Goal: Find specific page/section: Find specific page/section

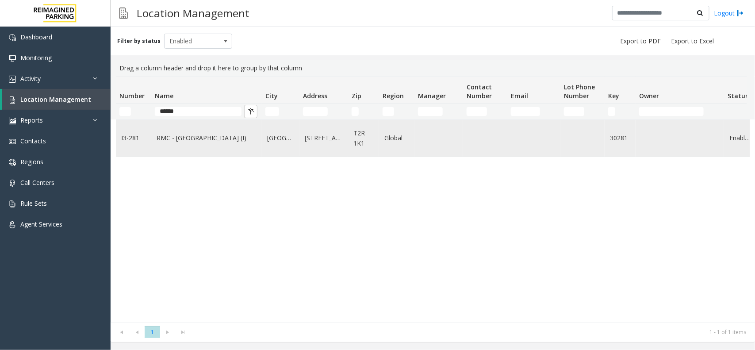
type input "*****"
click at [215, 140] on link "RMC - Mount Royal Village (I)" at bounding box center [207, 138] width 100 height 10
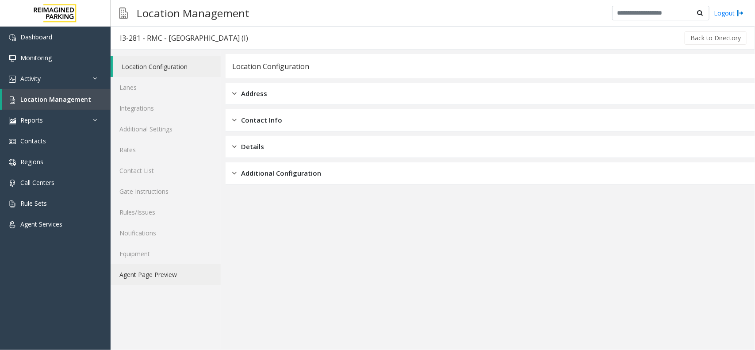
click at [173, 275] on link "Agent Page Preview" at bounding box center [166, 274] width 110 height 21
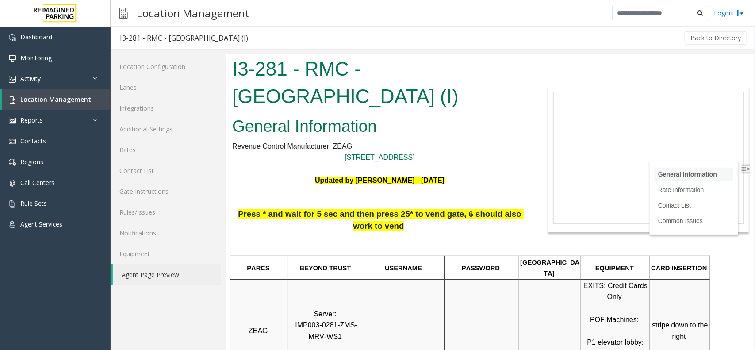
scroll to position [166, 0]
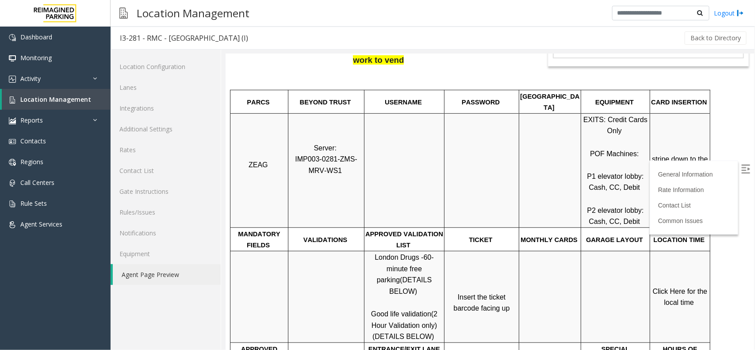
click at [741, 168] on img at bounding box center [745, 168] width 9 height 9
drag, startPoint x: 398, startPoint y: 292, endPoint x: 368, endPoint y: 291, distance: 29.7
click at [368, 291] on p "London Drugs - 60-minute free parking (DETAILS BELOW) Good life validation (2 H…" at bounding box center [403, 296] width 79 height 91
click at [485, 280] on p "Insert the ticket barcode facing up" at bounding box center [481, 297] width 73 height 34
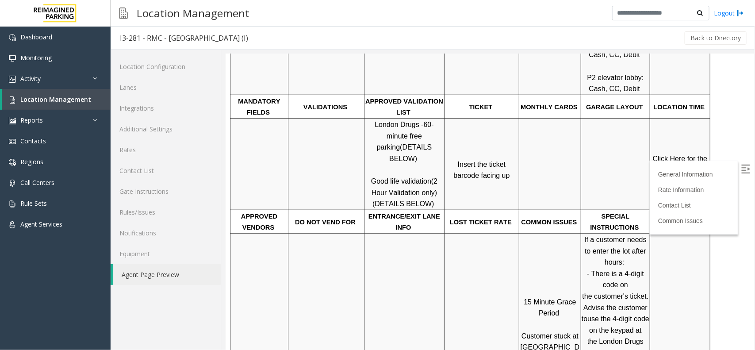
scroll to position [221, 0]
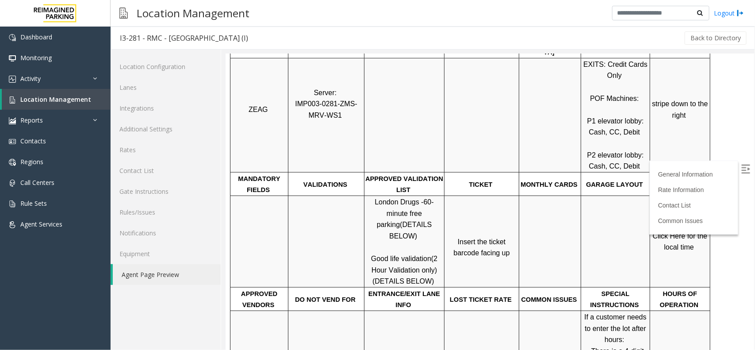
click at [671, 235] on span "Click Here for the local time" at bounding box center [680, 241] width 57 height 19
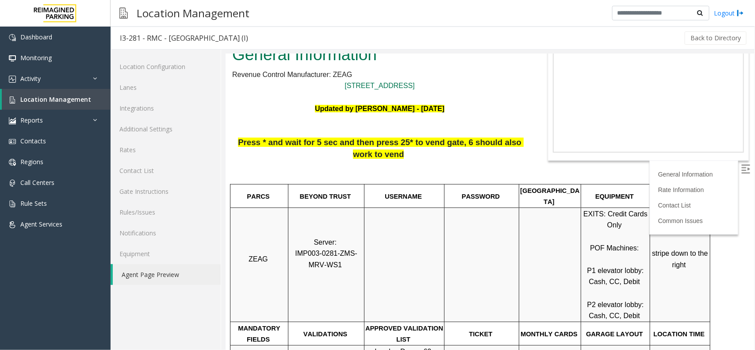
scroll to position [55, 0]
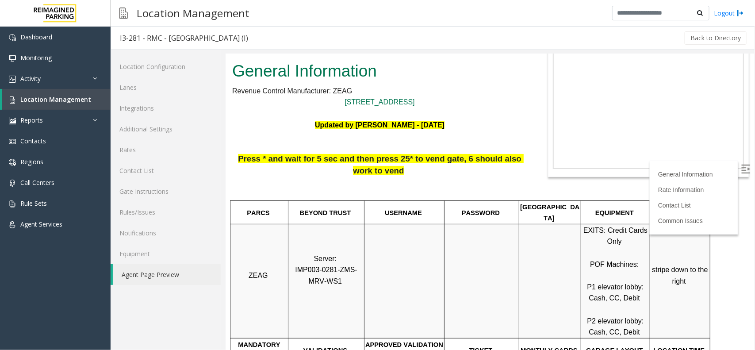
click at [465, 244] on td at bounding box center [481, 280] width 75 height 114
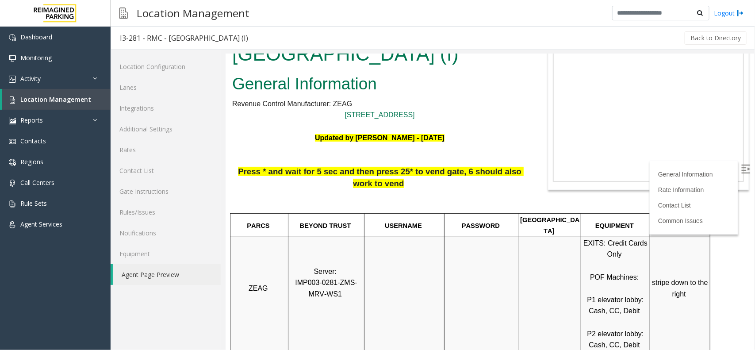
scroll to position [0, 0]
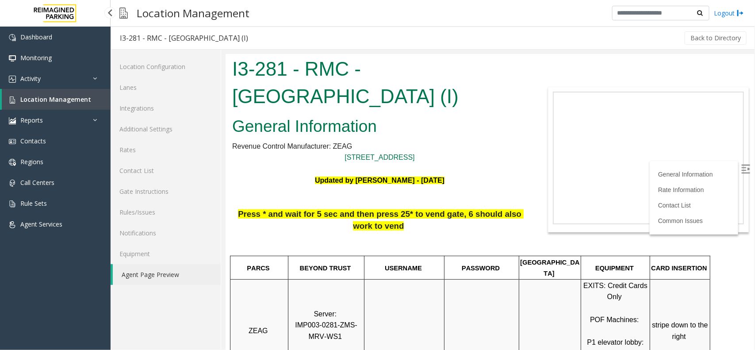
click at [59, 93] on link "Location Management" at bounding box center [56, 99] width 109 height 21
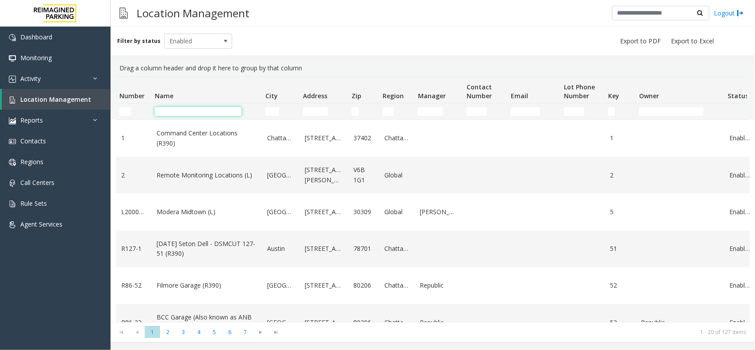
click at [216, 111] on input "Name Filter" at bounding box center [198, 111] width 87 height 9
click at [614, 115] on input "Key Filter" at bounding box center [611, 111] width 7 height 9
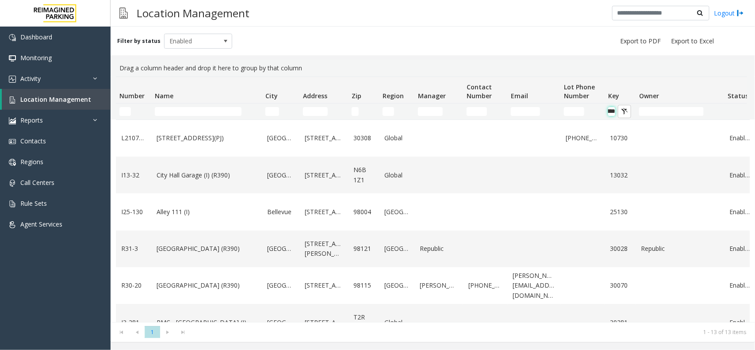
scroll to position [0, 15]
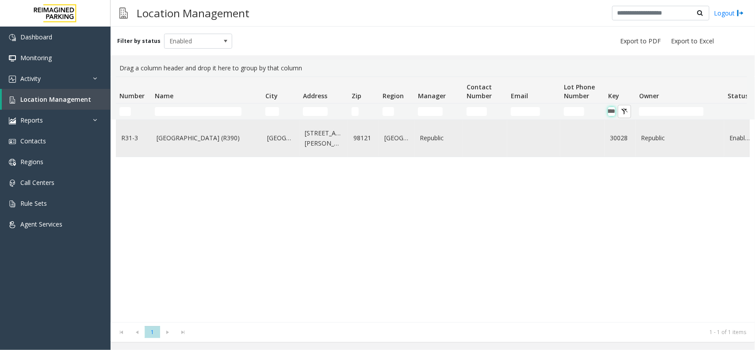
type input "*****"
click at [212, 138] on link "[GEOGRAPHIC_DATA] (R390)" at bounding box center [207, 138] width 100 height 10
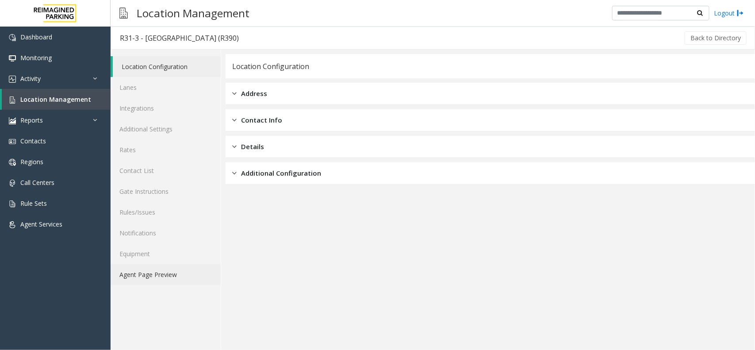
click at [186, 270] on link "Agent Page Preview" at bounding box center [166, 274] width 110 height 21
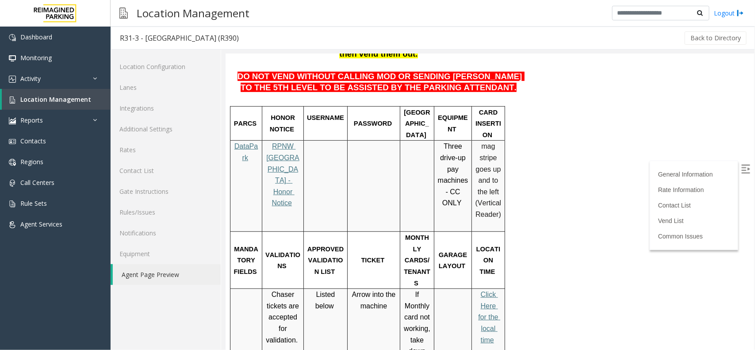
scroll to position [221, 0]
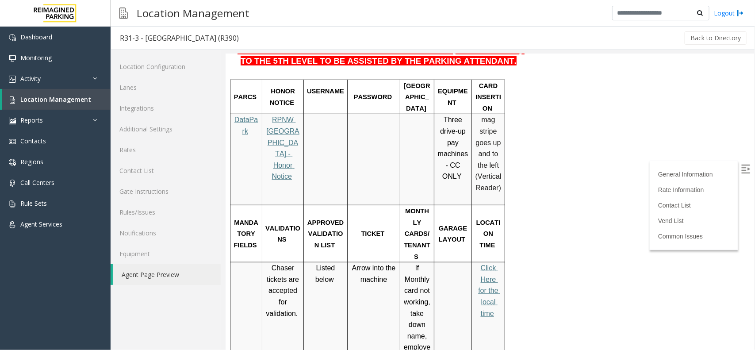
click at [741, 165] on img at bounding box center [745, 168] width 9 height 9
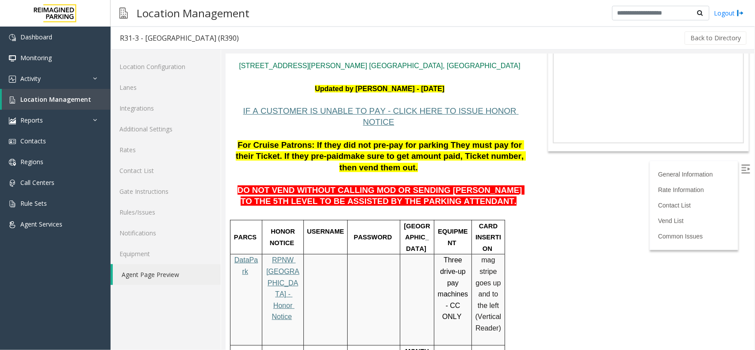
scroll to position [55, 0]
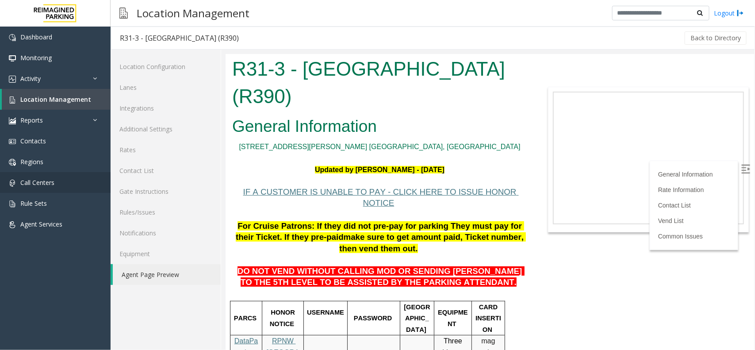
scroll to position [55, 0]
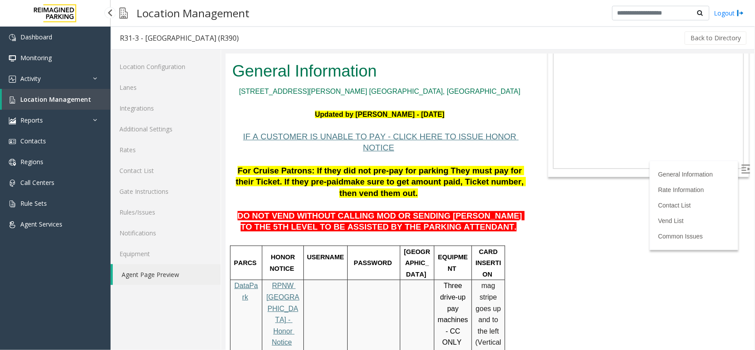
click at [72, 104] on link "Location Management" at bounding box center [56, 99] width 109 height 21
